Goal: Find specific page/section: Find specific page/section

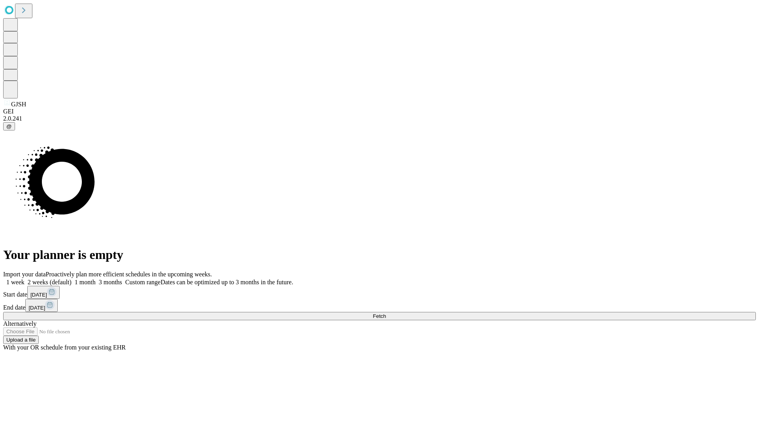
click at [386, 313] on span "Fetch" at bounding box center [379, 316] width 13 height 6
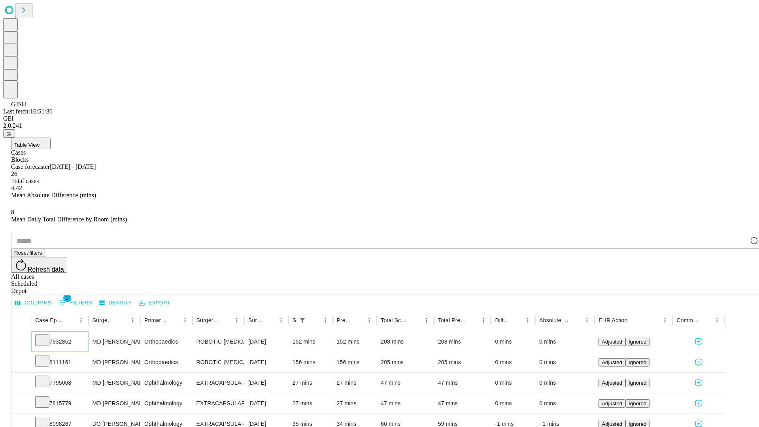
click at [46, 336] on icon at bounding box center [42, 340] width 8 height 8
